Goal: Transaction & Acquisition: Purchase product/service

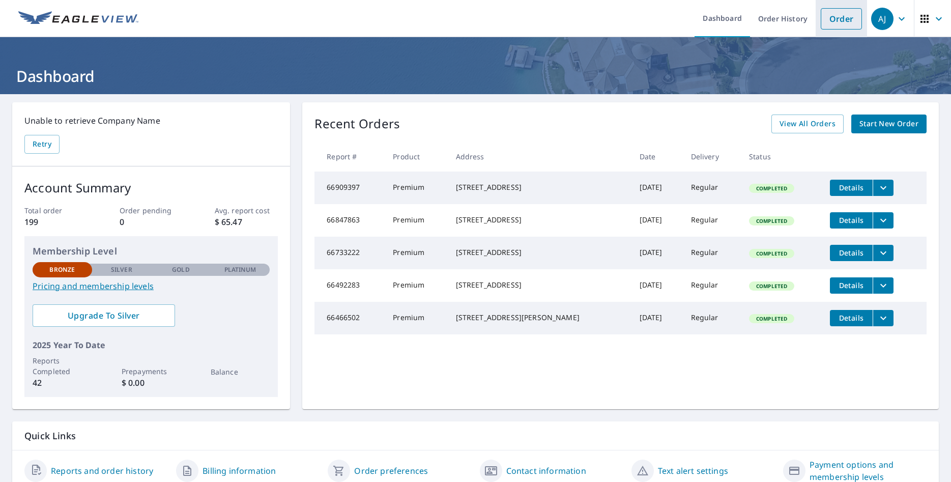
click at [837, 19] on link "Order" at bounding box center [841, 18] width 41 height 21
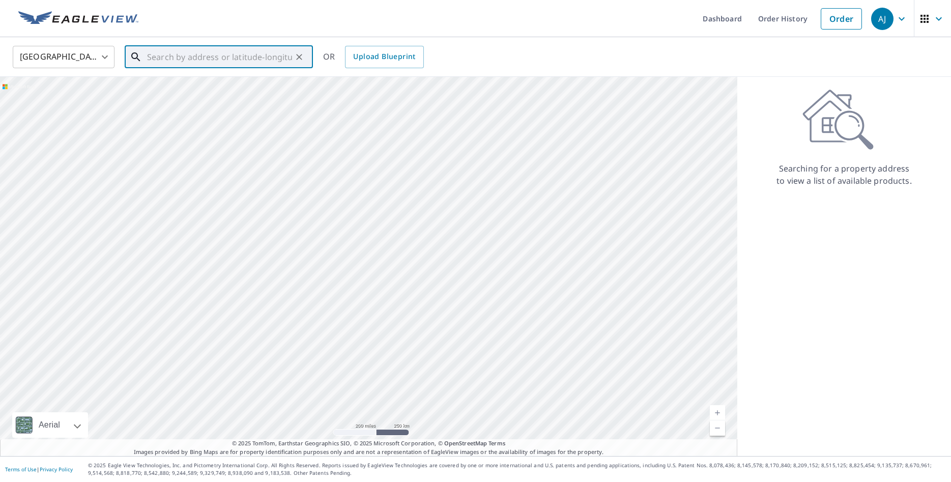
click at [153, 50] on input "text" at bounding box center [219, 57] width 145 height 28
click at [177, 85] on span "[STREET_ADDRESS]" at bounding box center [225, 86] width 160 height 12
type input "[STREET_ADDRESS]"
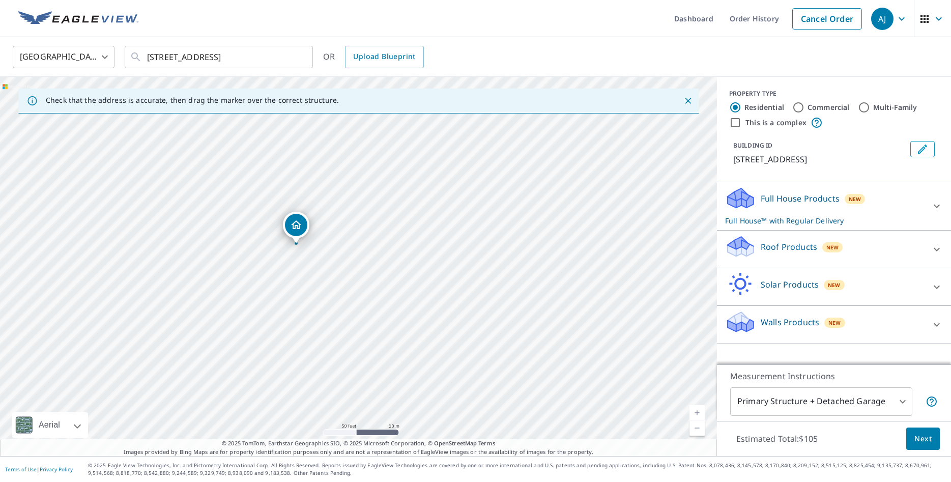
drag, startPoint x: 308, startPoint y: 265, endPoint x: 370, endPoint y: 394, distance: 143.1
click at [370, 394] on div "[STREET_ADDRESS]" at bounding box center [358, 266] width 717 height 379
click at [809, 245] on p "Roof Products" at bounding box center [789, 247] width 56 height 12
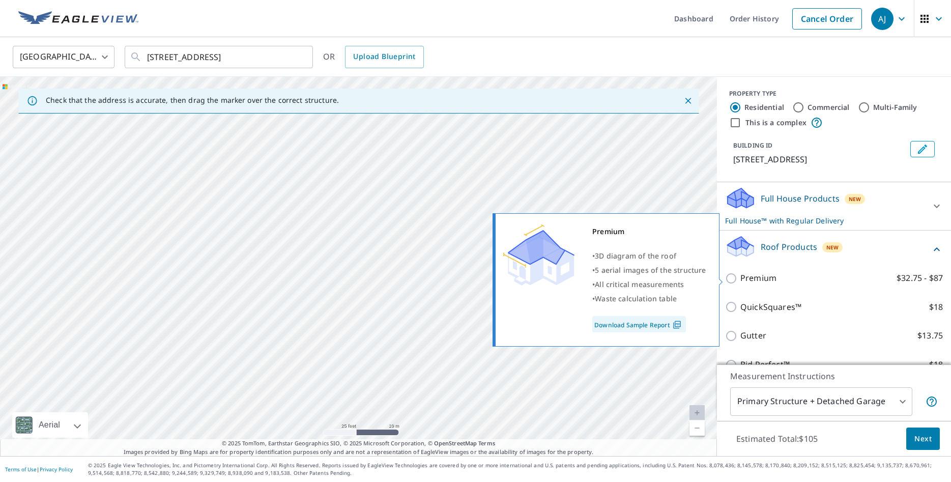
click at [805, 272] on label "Premium $32.75 - $87" at bounding box center [841, 278] width 202 height 13
click at [740, 272] on input "Premium $32.75 - $87" at bounding box center [732, 278] width 15 height 12
checkbox input "true"
checkbox input "false"
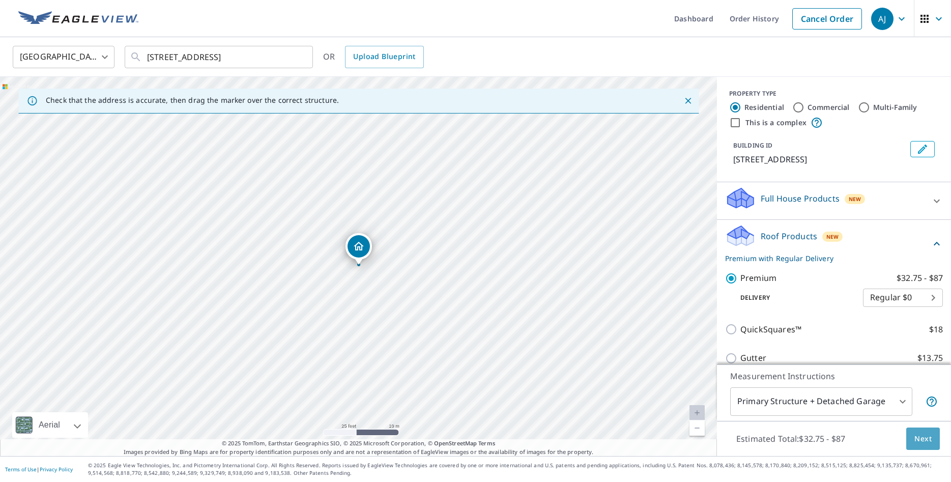
click at [924, 440] on span "Next" at bounding box center [922, 438] width 17 height 13
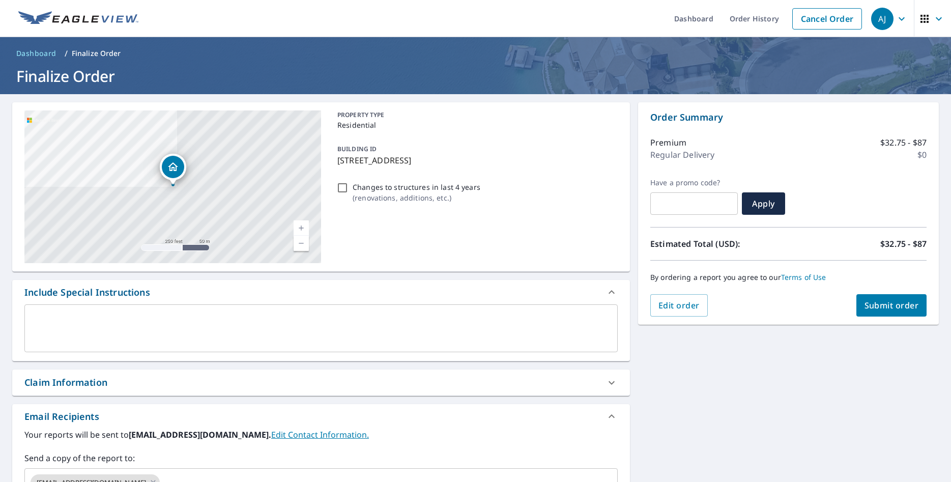
click at [878, 301] on span "Submit order" at bounding box center [891, 305] width 54 height 11
